Goal: Navigation & Orientation: Find specific page/section

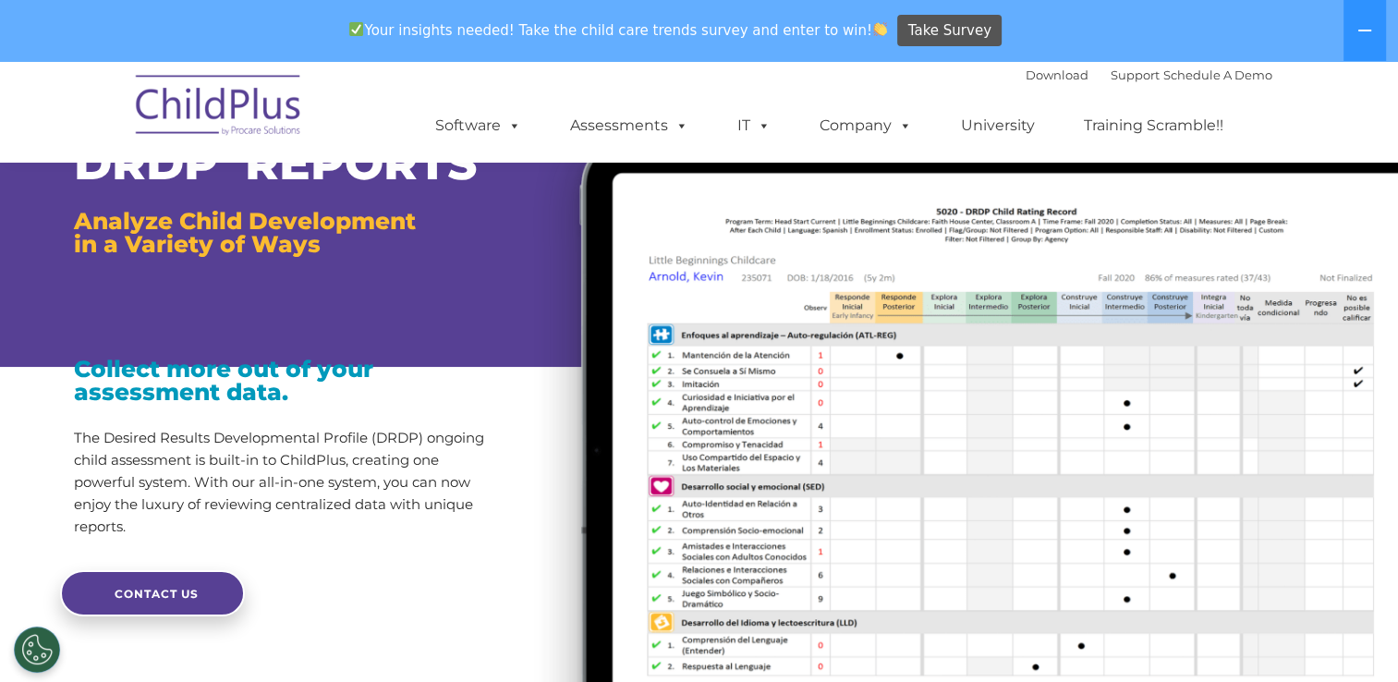
scroll to position [92, 0]
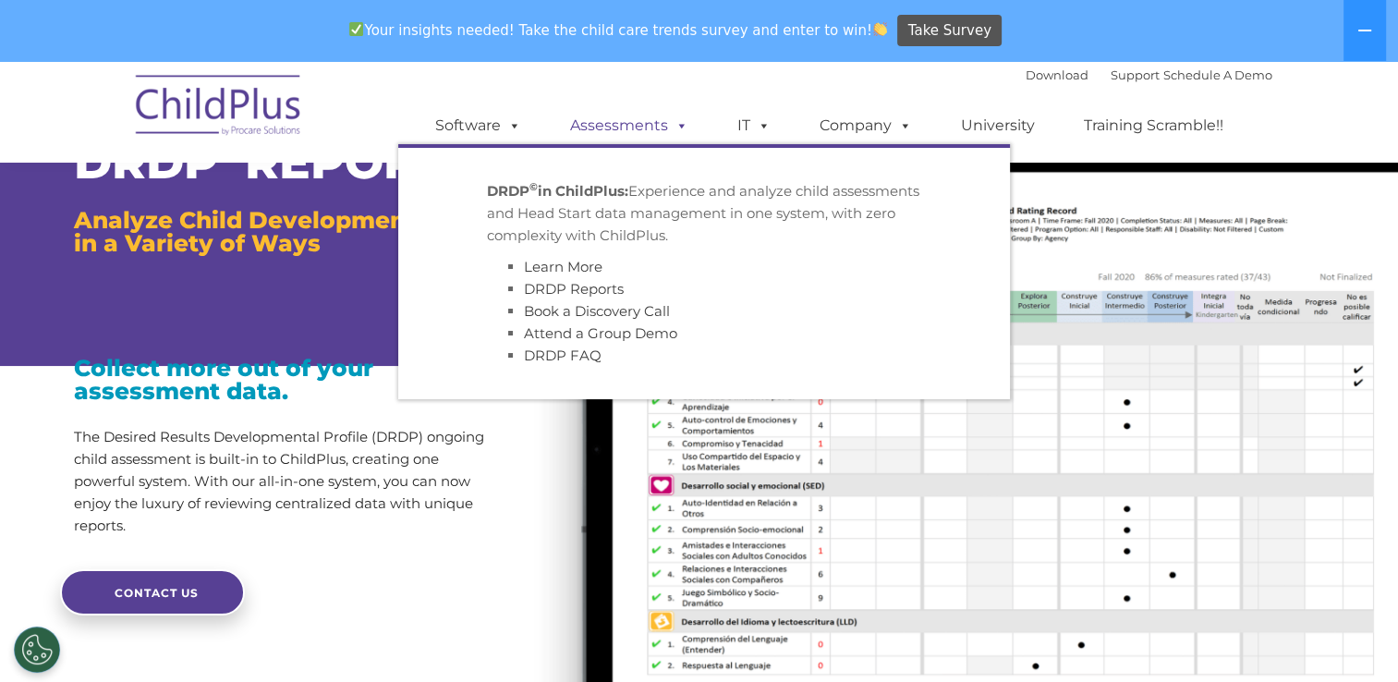
click at [646, 127] on link "Assessments" at bounding box center [629, 125] width 155 height 37
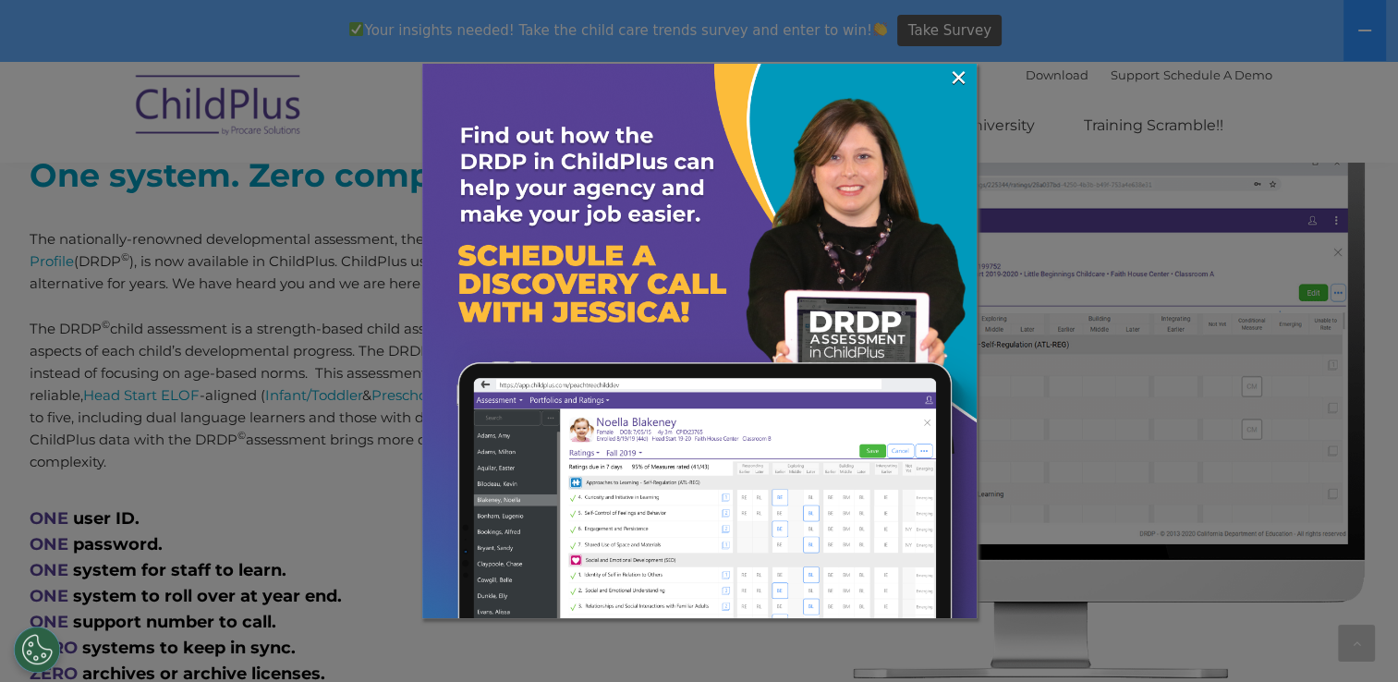
scroll to position [768, 0]
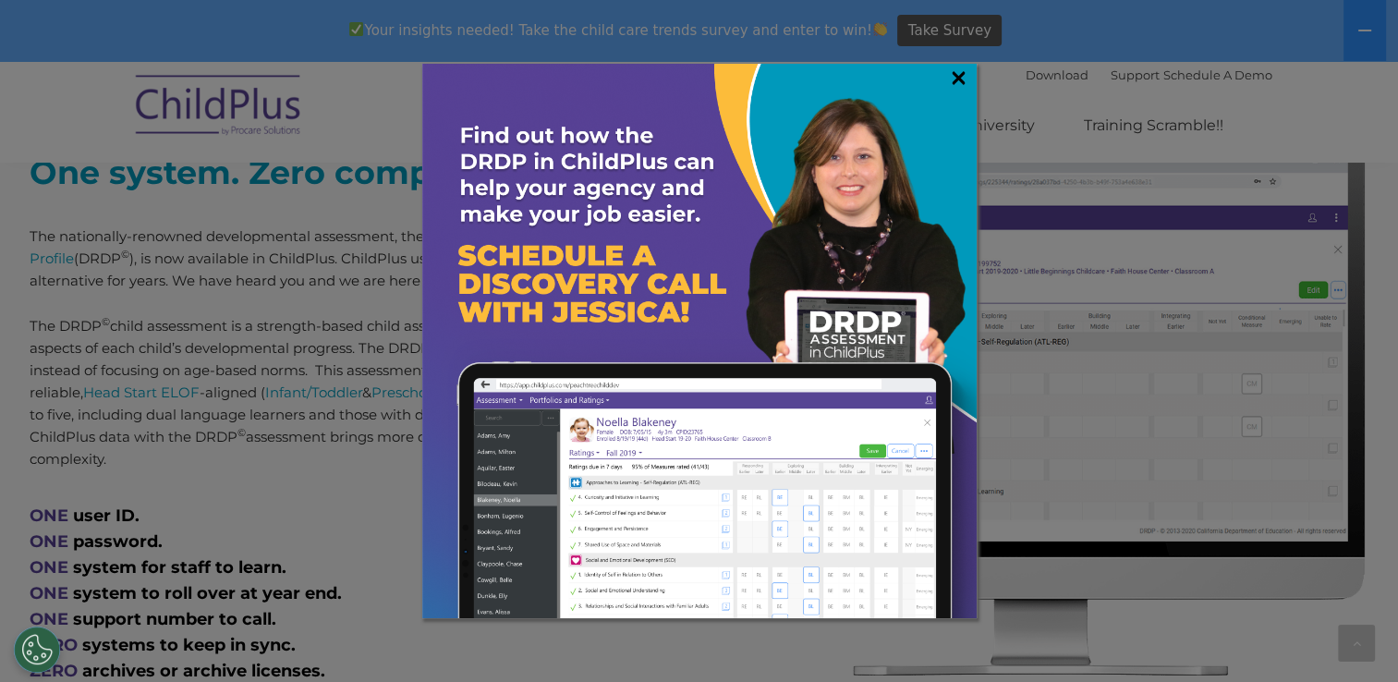
click at [958, 79] on link "×" at bounding box center [958, 77] width 21 height 18
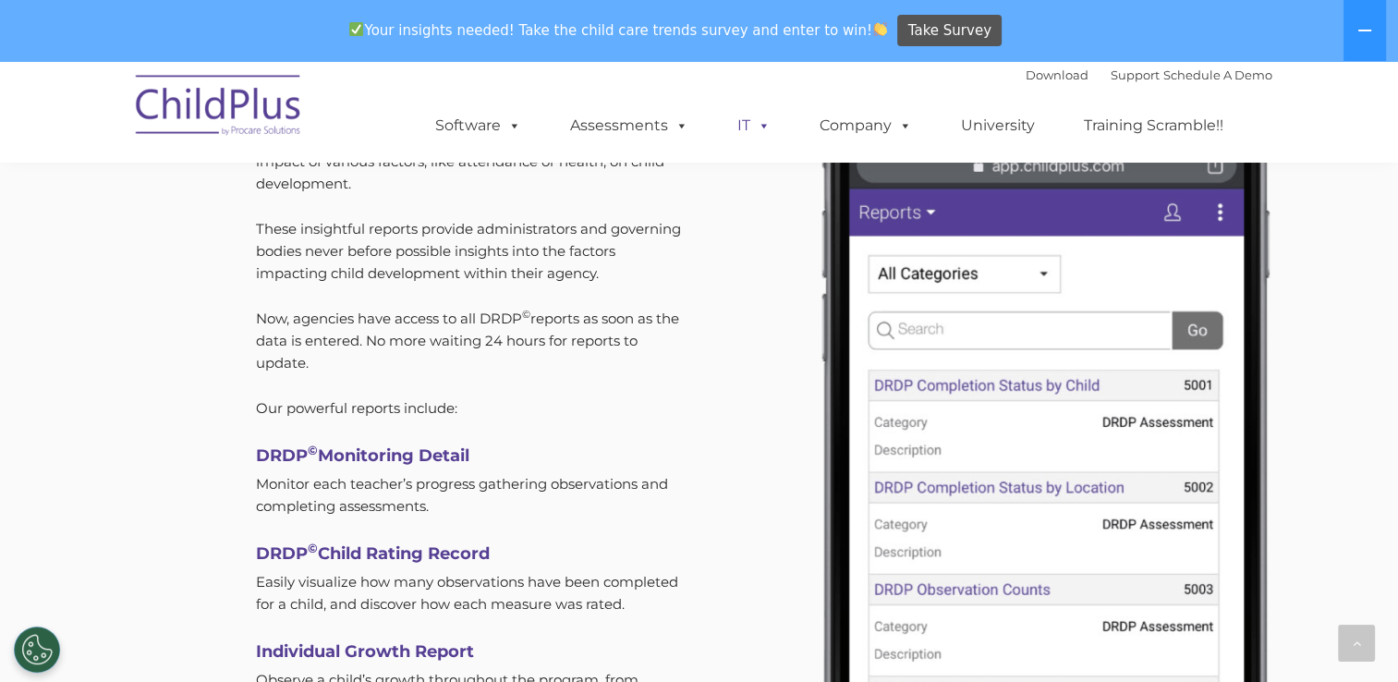
scroll to position [5340, 0]
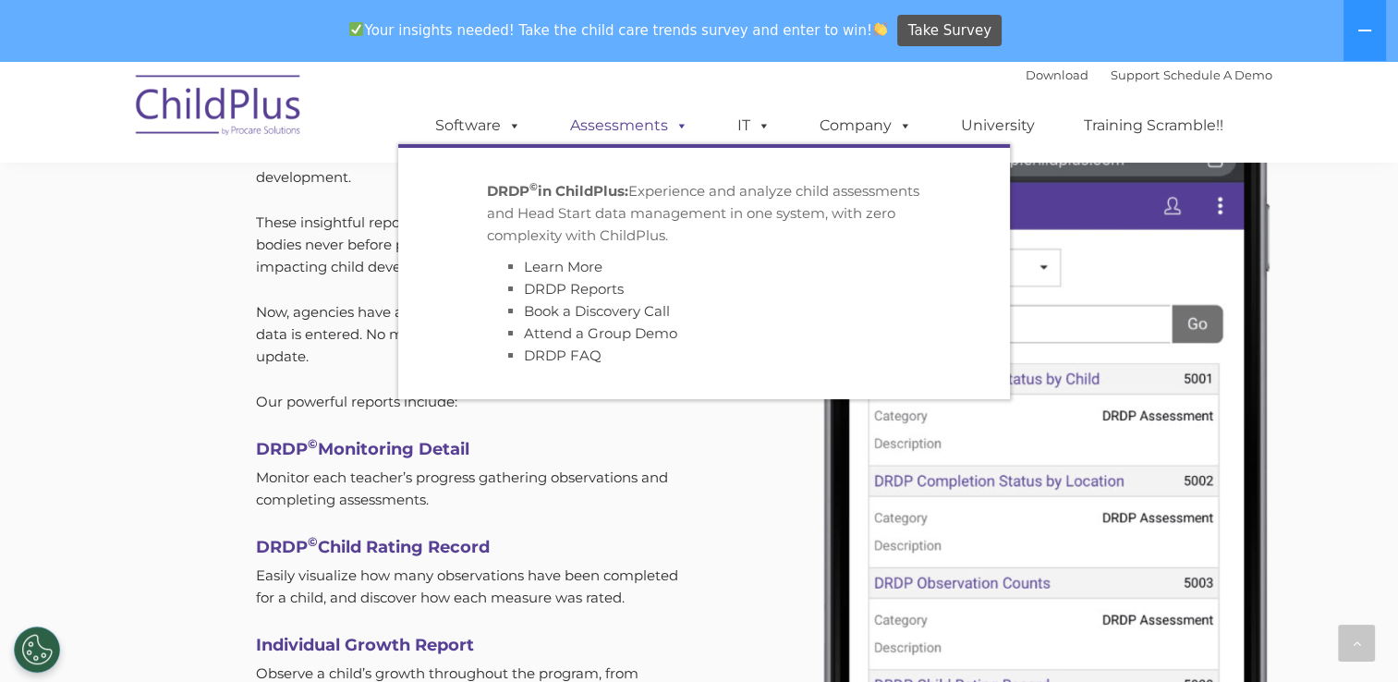
click at [629, 128] on link "Assessments" at bounding box center [629, 125] width 155 height 37
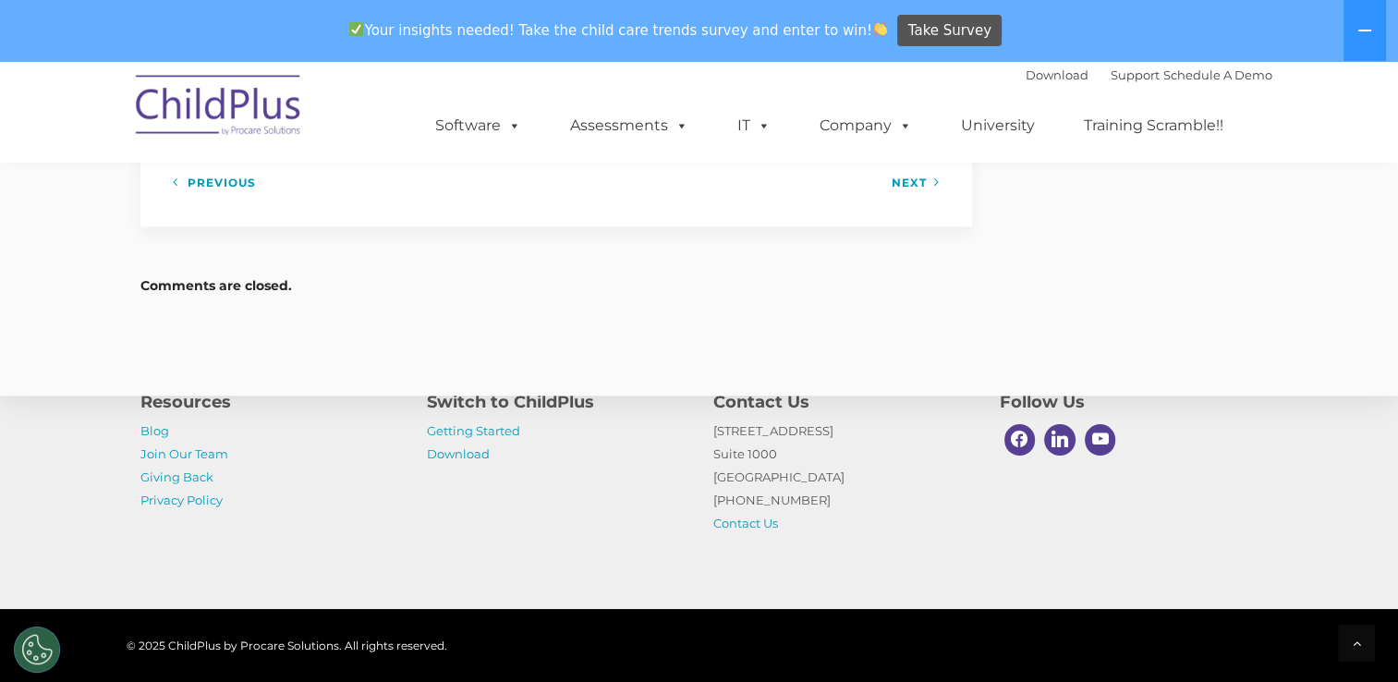
scroll to position [2595, 0]
